Goal: Task Accomplishment & Management: Manage account settings

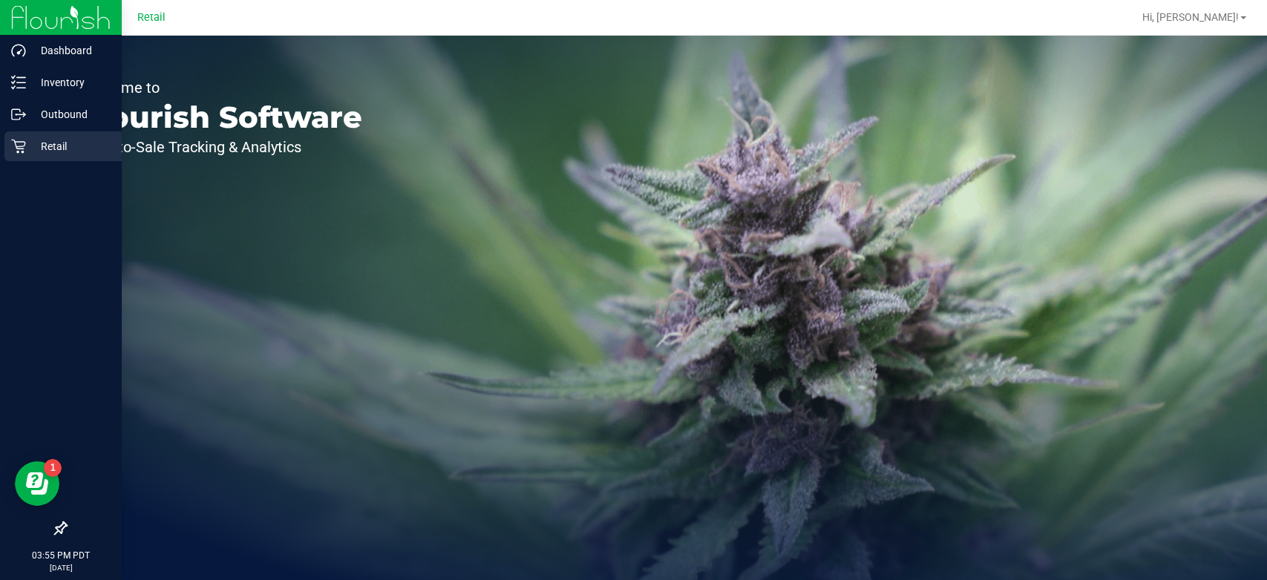
click at [56, 138] on p "Retail" at bounding box center [70, 146] width 89 height 18
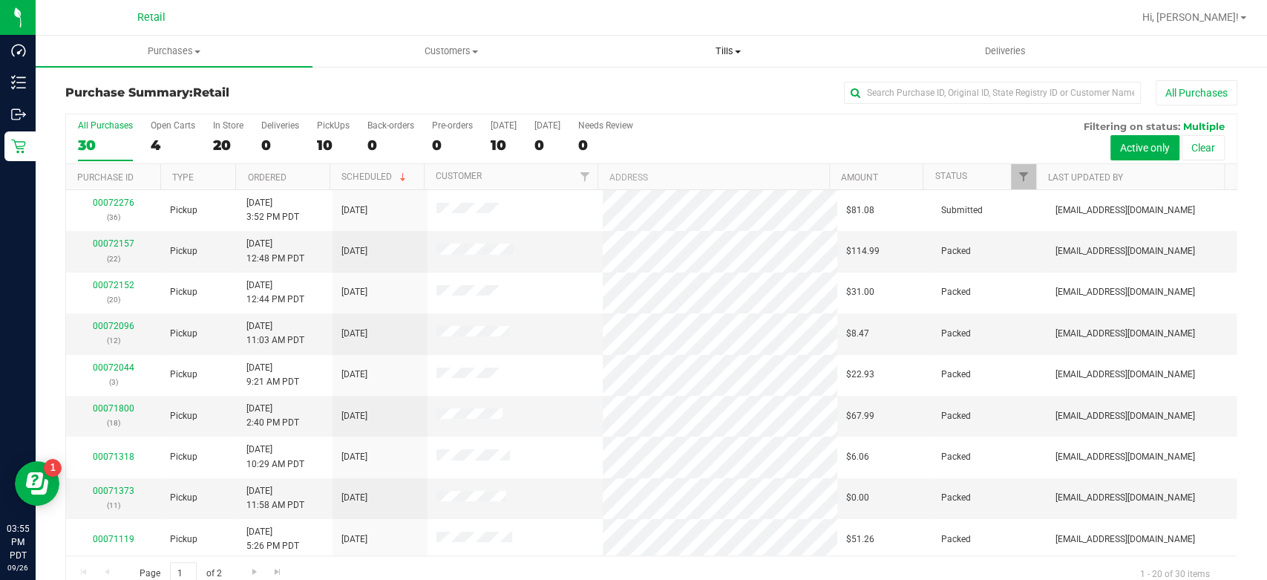
click at [735, 54] on span "Tills" at bounding box center [728, 51] width 275 height 13
click at [649, 96] on li "Manage tills" at bounding box center [728, 90] width 277 height 18
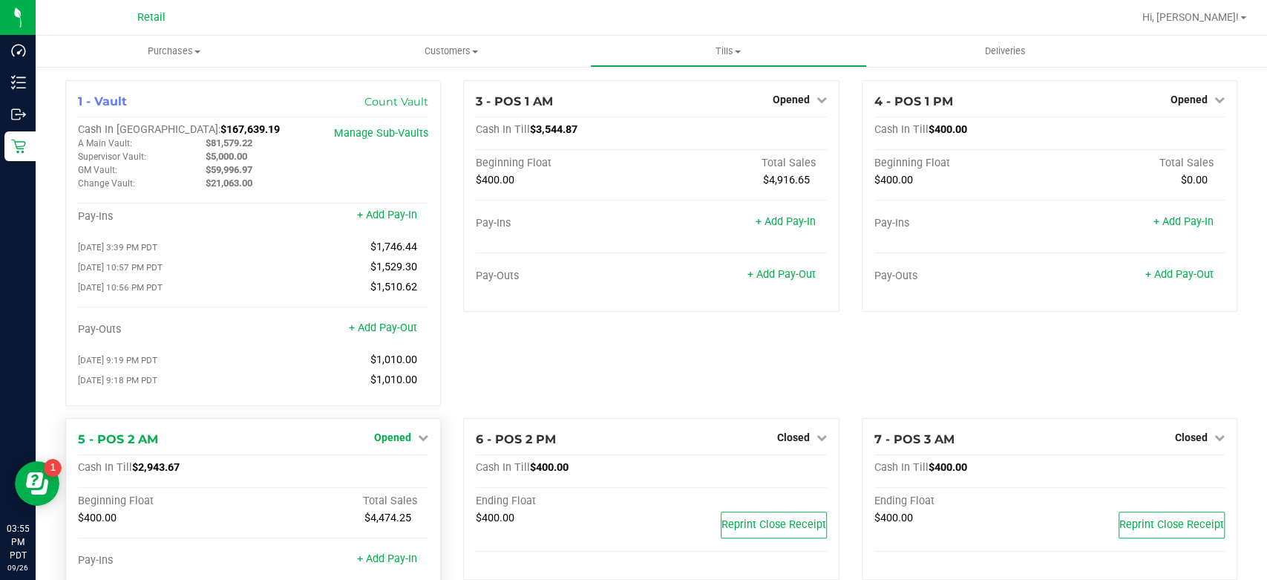
click at [399, 436] on span "Opened" at bounding box center [392, 437] width 37 height 12
click at [407, 474] on link "Close Till" at bounding box center [395, 468] width 40 height 12
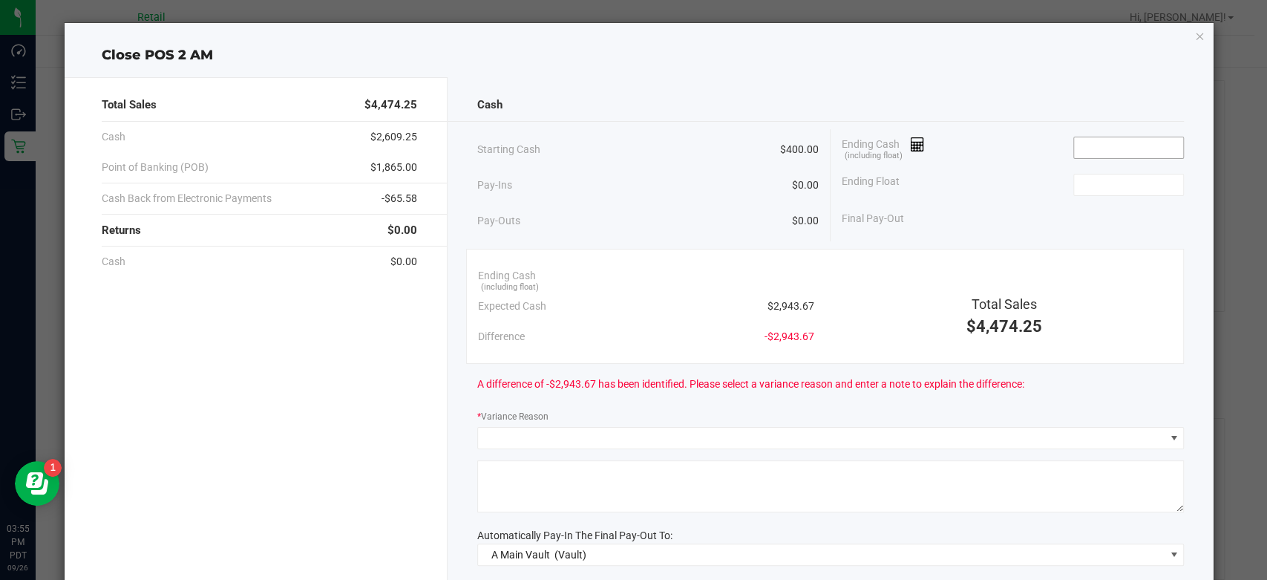
click at [1093, 155] on input at bounding box center [1128, 147] width 109 height 21
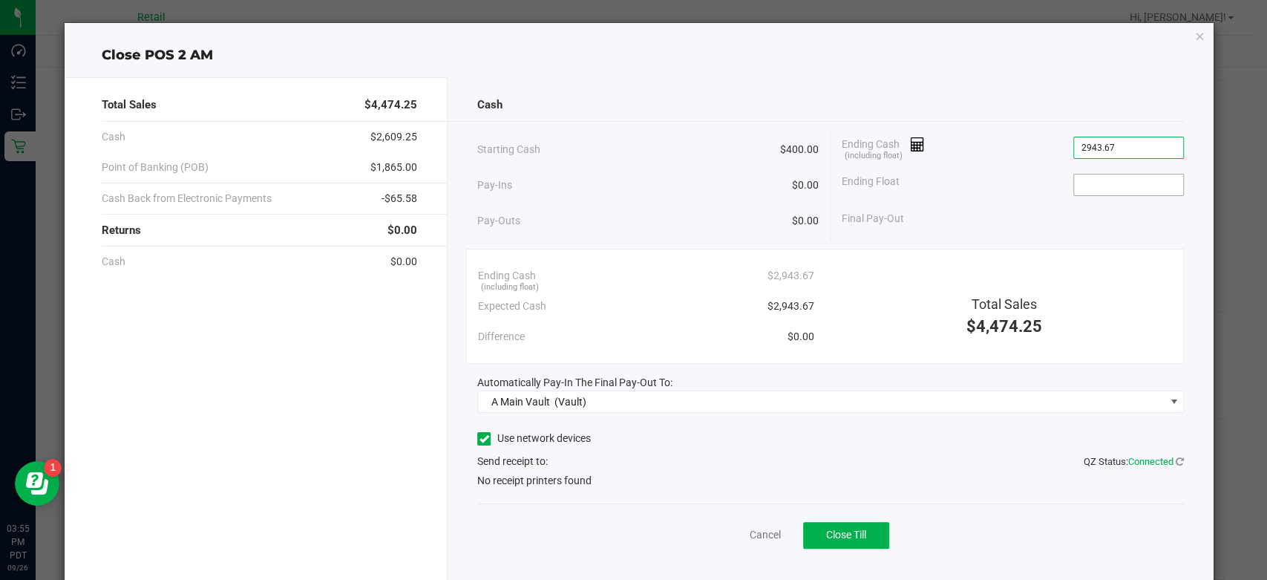
click at [1094, 183] on input at bounding box center [1128, 184] width 109 height 21
type input "$2,943.67"
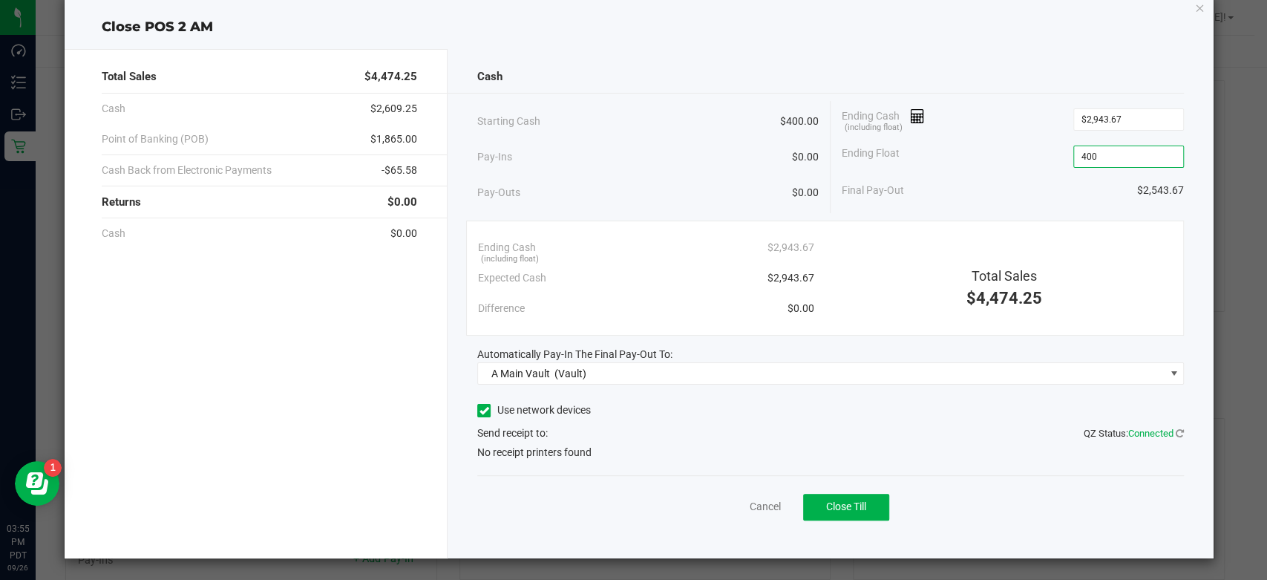
click at [483, 410] on icon at bounding box center [485, 410] width 10 height 0
click at [0, 0] on input "Use network devices" at bounding box center [0, 0] width 0 height 0
type input "$400.00"
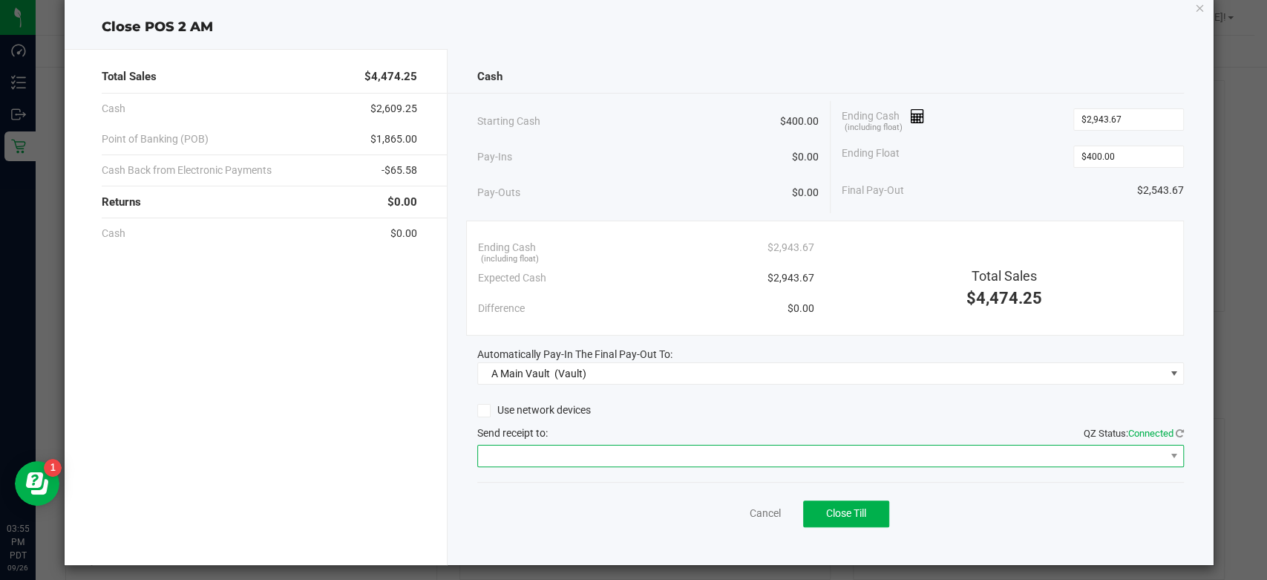
click at [578, 452] on span at bounding box center [821, 455] width 687 height 21
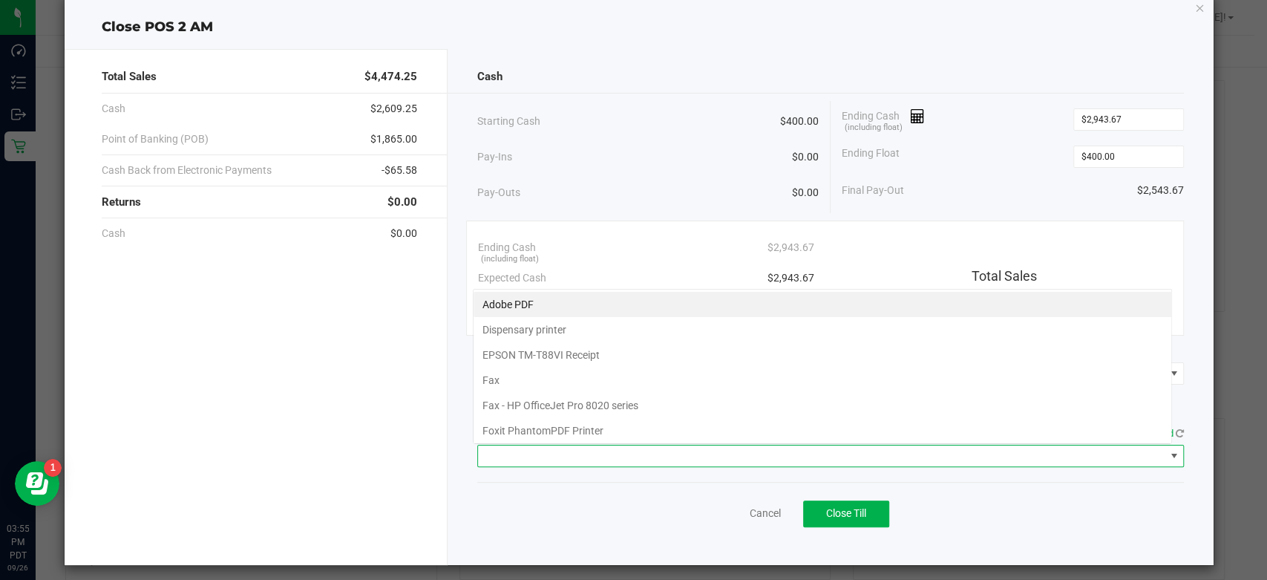
scroll to position [22, 699]
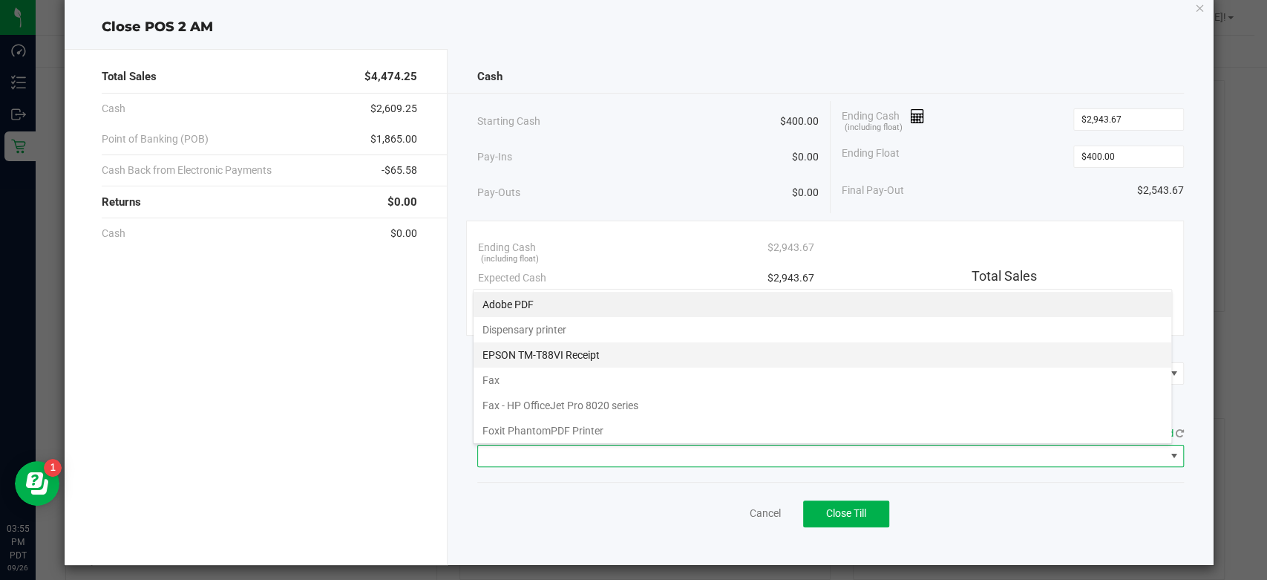
click at [597, 348] on Receipt "EPSON TM-T88VI Receipt" at bounding box center [823, 354] width 698 height 25
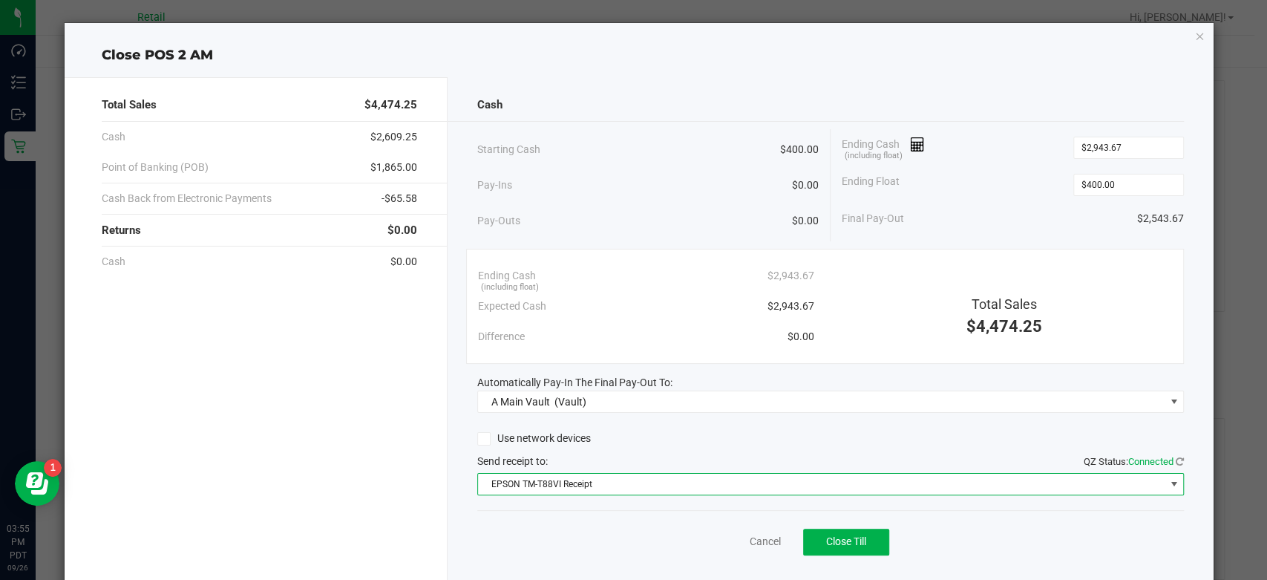
scroll to position [35, 0]
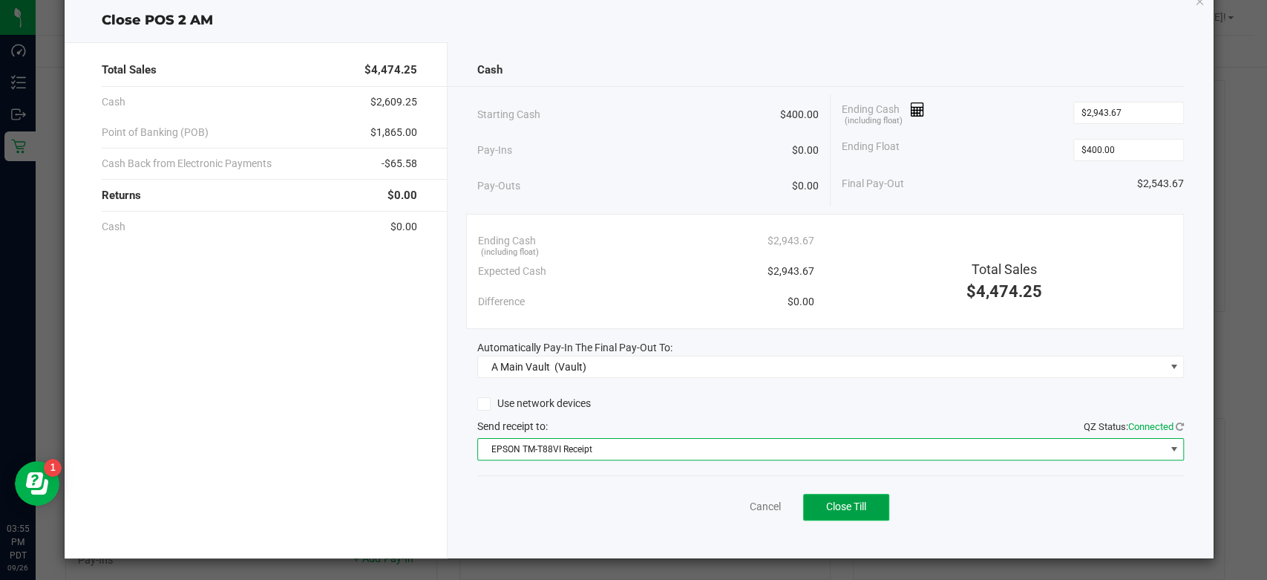
click at [840, 509] on span "Close Till" at bounding box center [846, 506] width 40 height 12
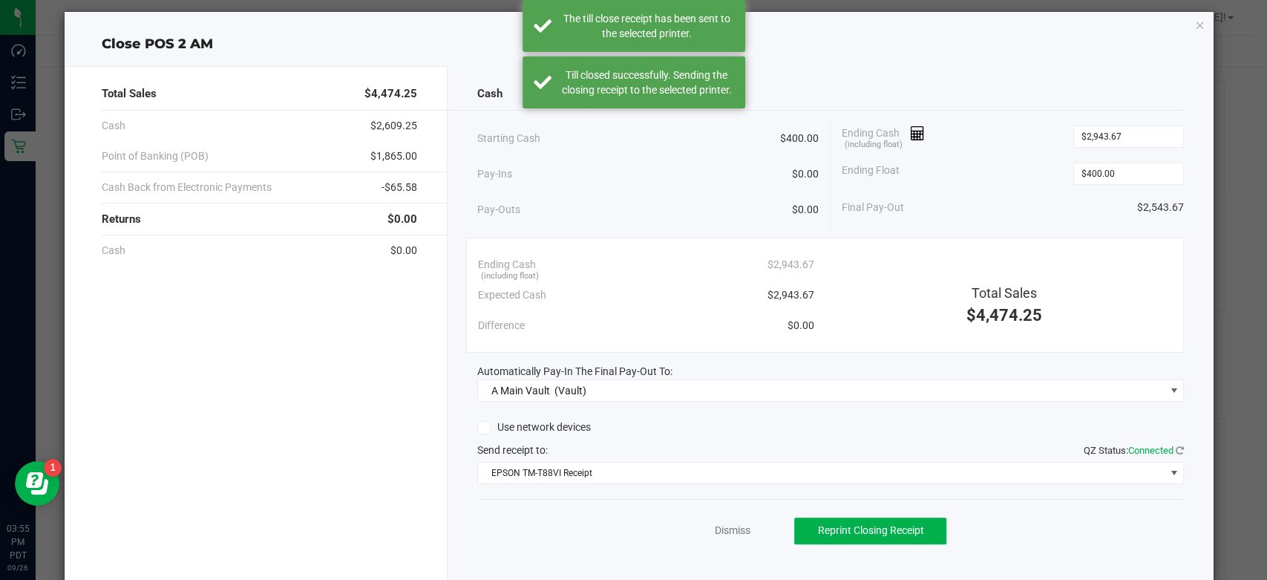
scroll to position [0, 0]
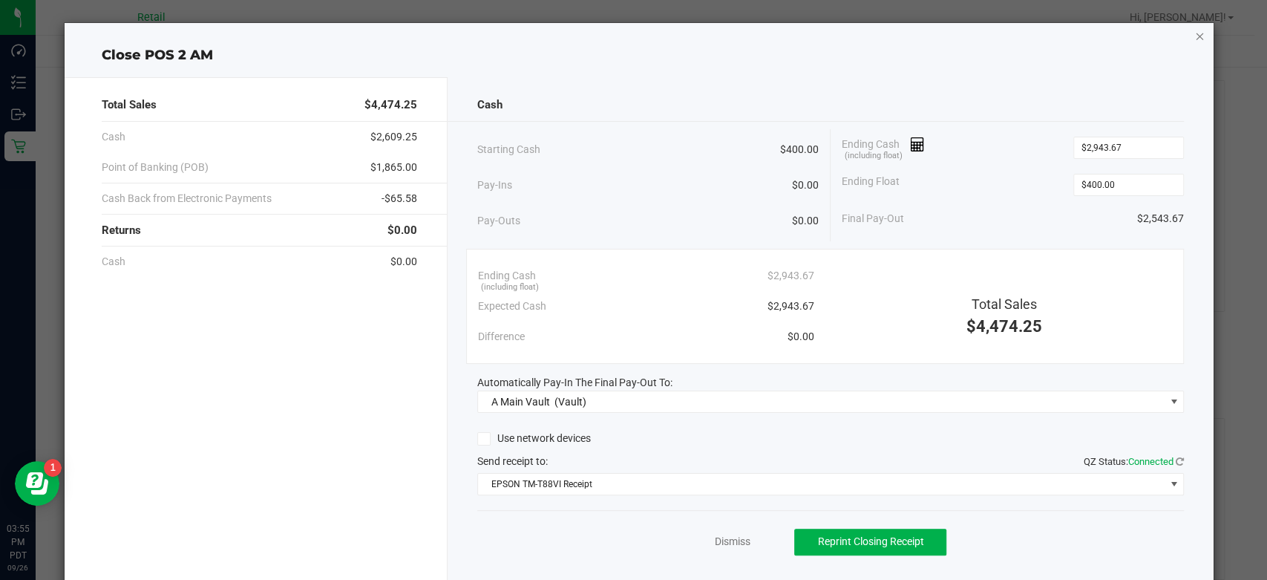
click at [1194, 36] on icon "button" at bounding box center [1199, 36] width 10 height 18
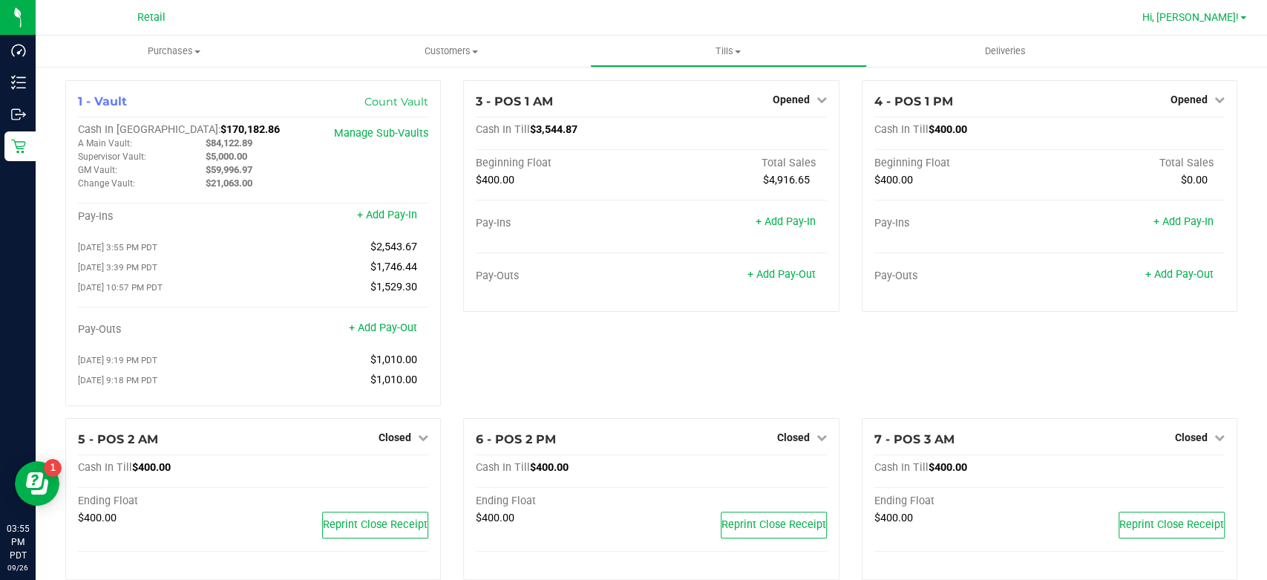
click at [1236, 13] on span "Hi, [PERSON_NAME]!" at bounding box center [1190, 17] width 96 height 12
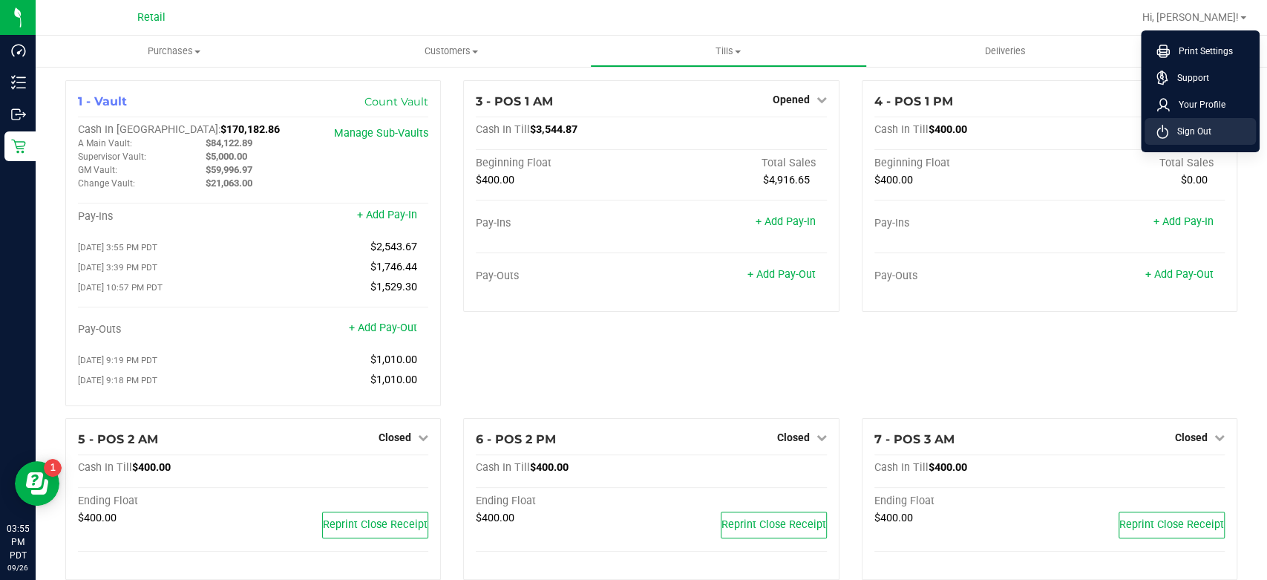
click at [1179, 129] on span "Sign Out" at bounding box center [1189, 131] width 43 height 15
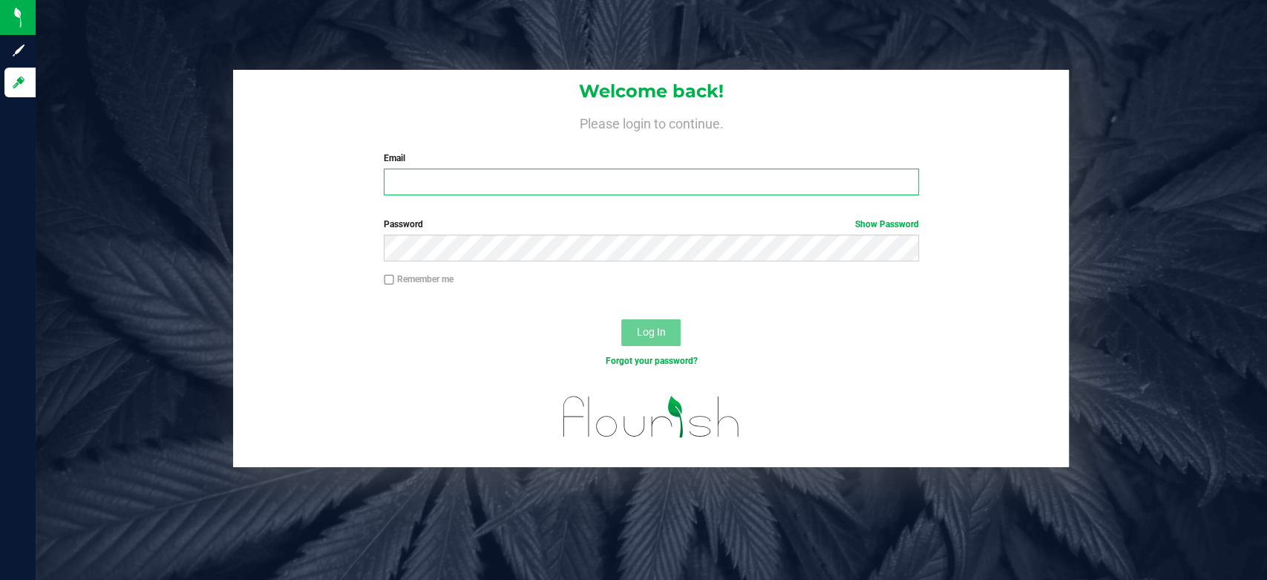
click at [523, 177] on input "Email" at bounding box center [651, 181] width 535 height 27
type input "[EMAIL_ADDRESS][DOMAIN_NAME]"
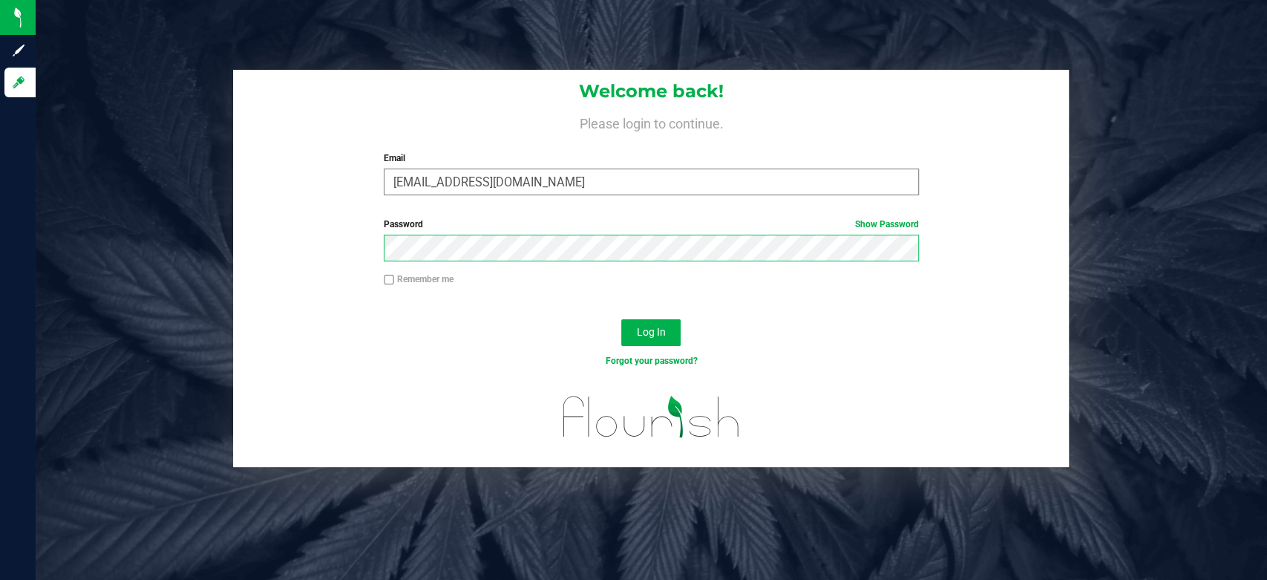
click at [621, 319] on button "Log In" at bounding box center [650, 332] width 59 height 27
